Goal: Transaction & Acquisition: Obtain resource

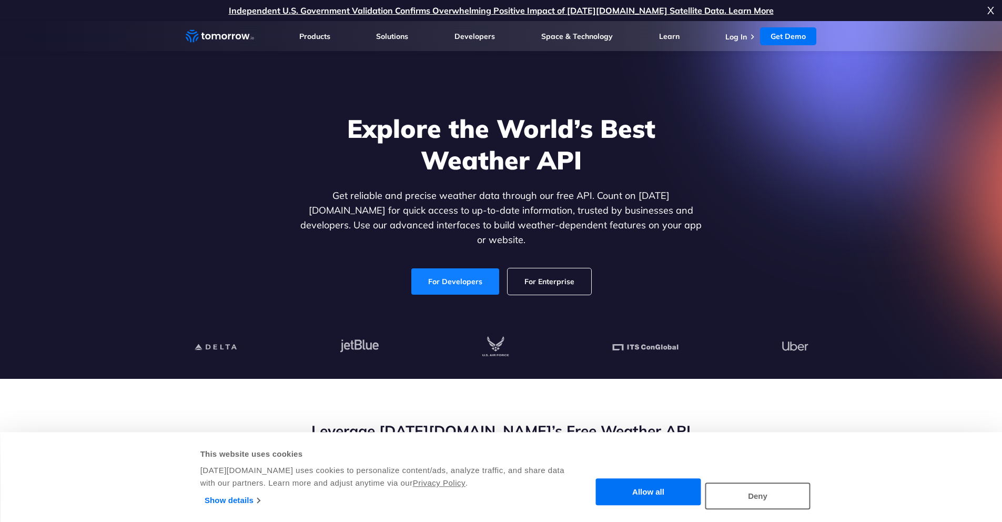
click at [458, 273] on link "For Developers" at bounding box center [455, 281] width 88 height 26
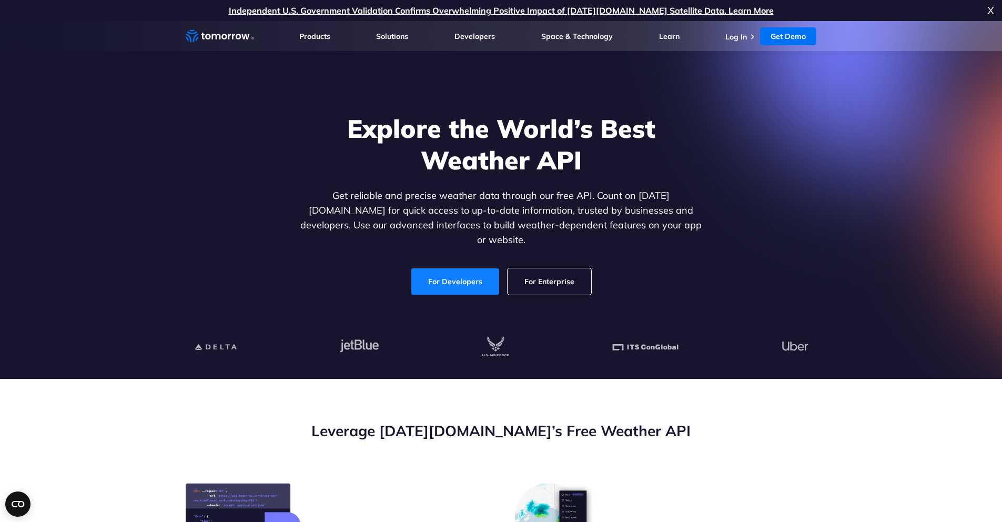
click at [466, 269] on link "For Developers" at bounding box center [455, 281] width 88 height 26
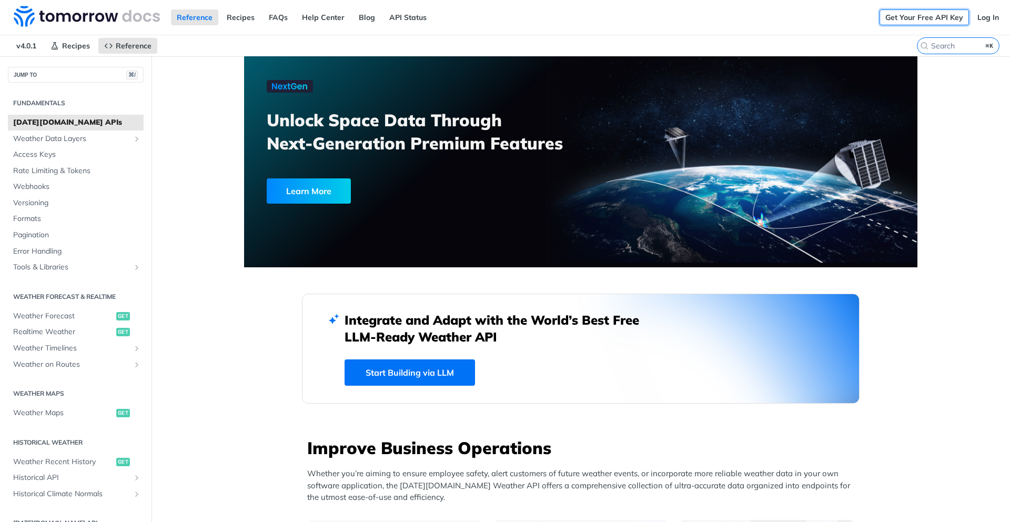
click at [912, 17] on link "Get Your Free API Key" at bounding box center [923, 17] width 89 height 16
